Goal: Task Accomplishment & Management: Complete application form

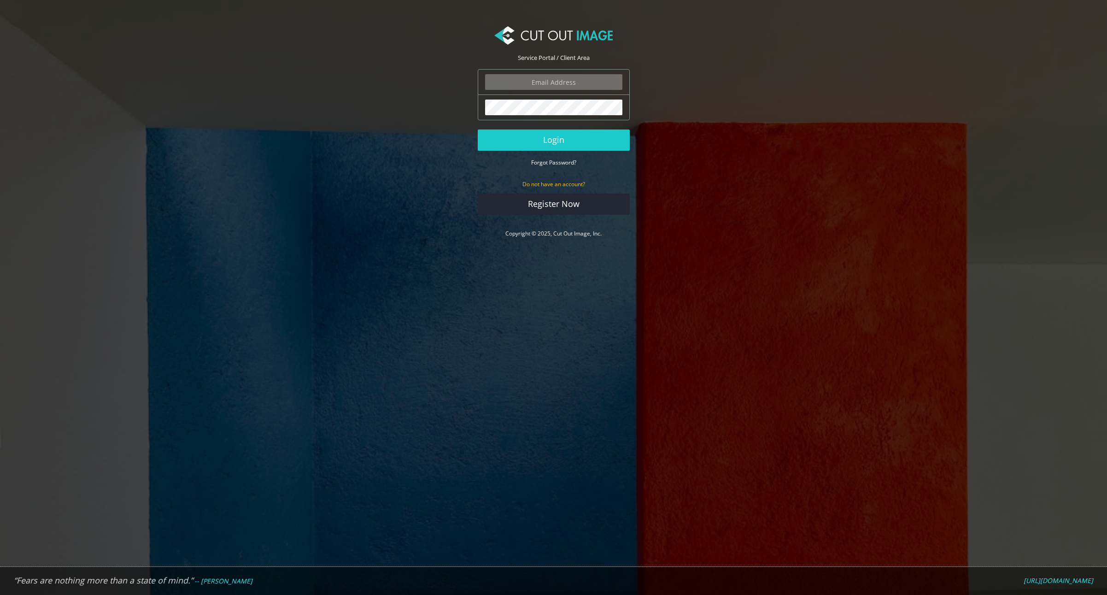
click at [533, 81] on input "email" at bounding box center [553, 82] width 137 height 16
type input "javier@ezinflatables.com"
click at [0, 594] on nordpass-autofill-portal at bounding box center [0, 595] width 0 height 0
click at [546, 146] on button "Login" at bounding box center [554, 139] width 152 height 21
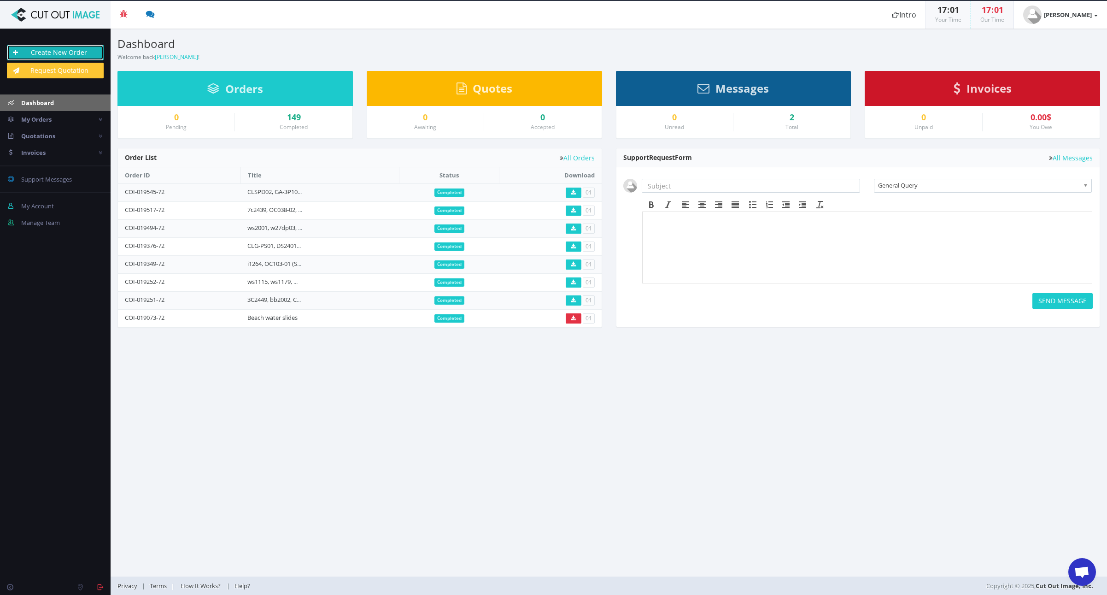
click at [53, 52] on link "Create New Order" at bounding box center [55, 53] width 97 height 16
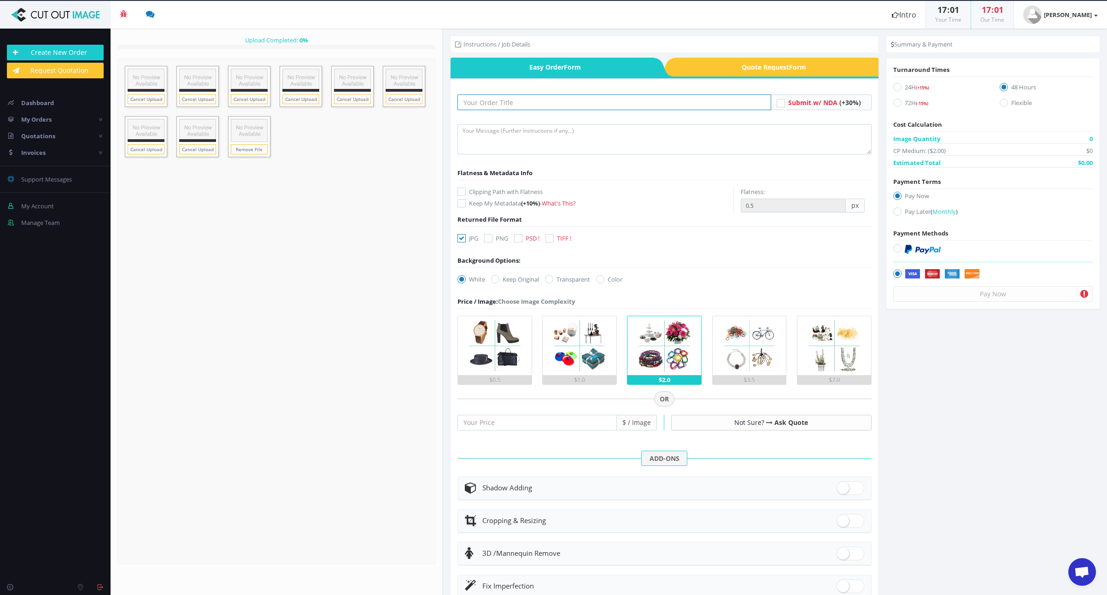
click at [506, 105] on input "text" at bounding box center [614, 102] width 314 height 16
paste input "BH20-101"
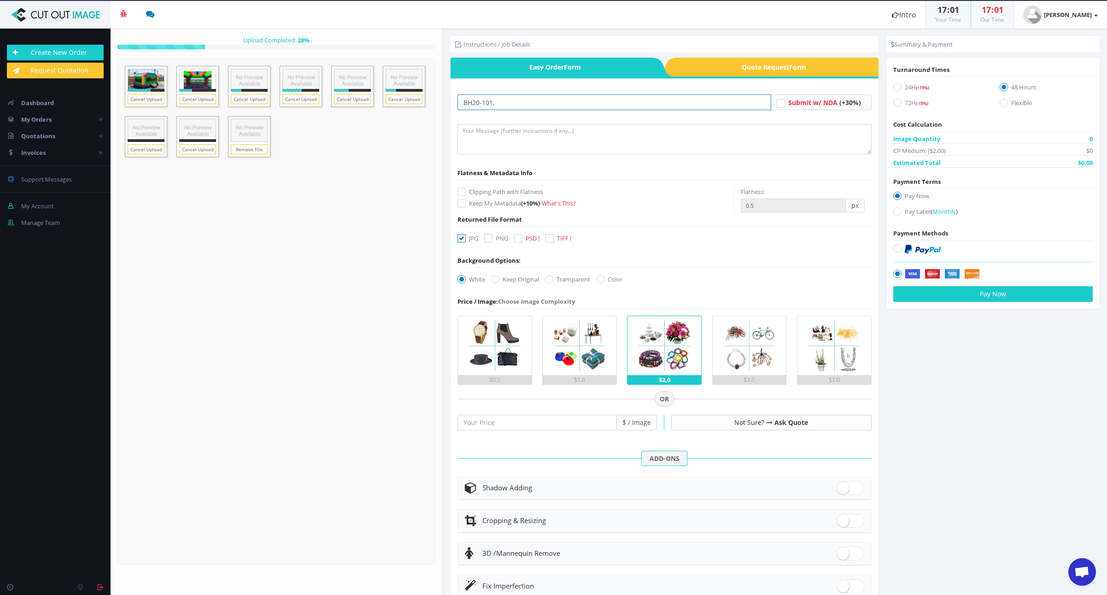
type input "BH20-101,"
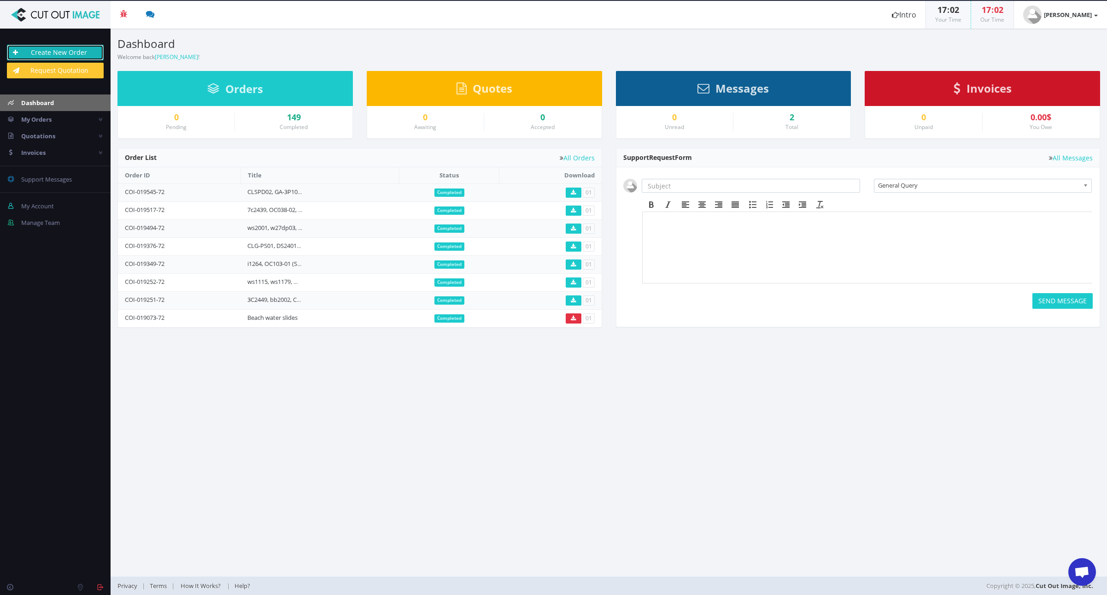
click at [58, 51] on link "Create New Order" at bounding box center [55, 53] width 97 height 16
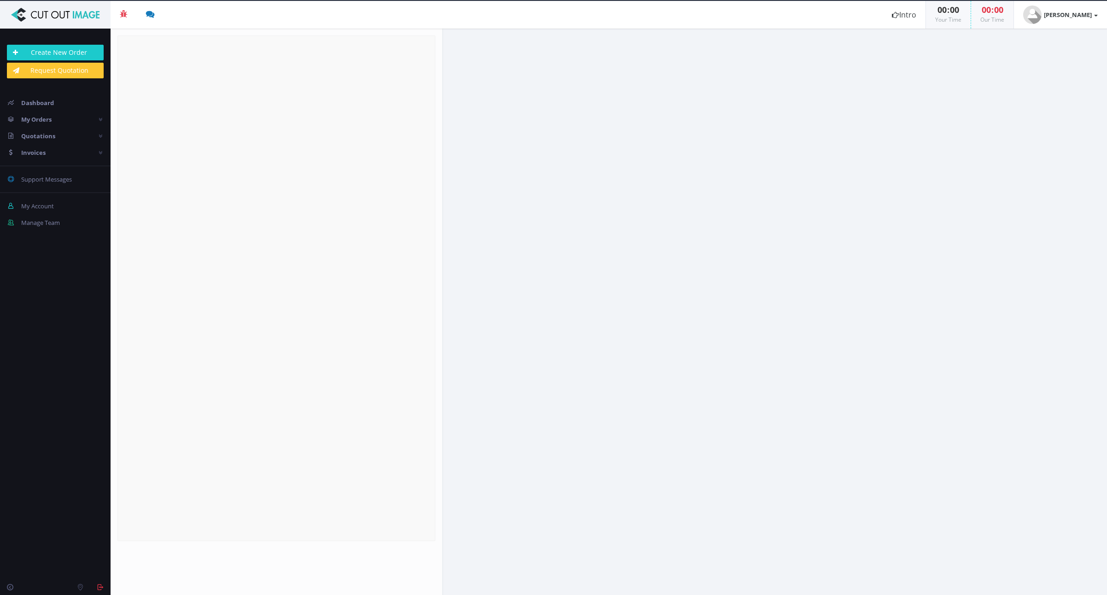
radio input "true"
